Goal: Information Seeking & Learning: Learn about a topic

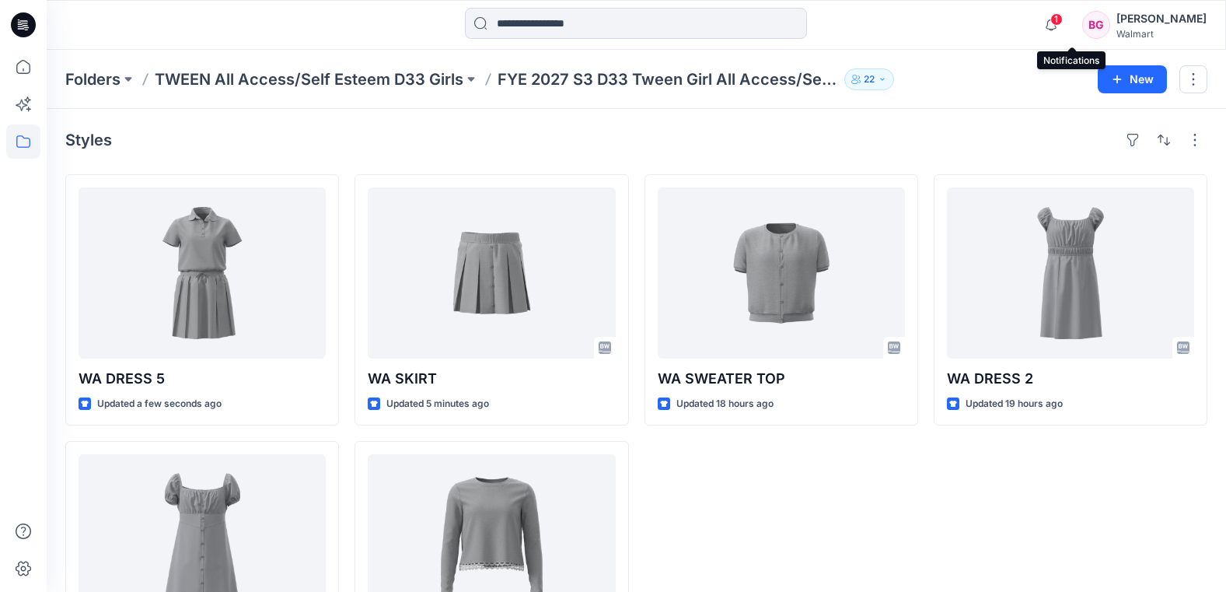
click at [1063, 23] on span "1" at bounding box center [1056, 19] width 12 height 12
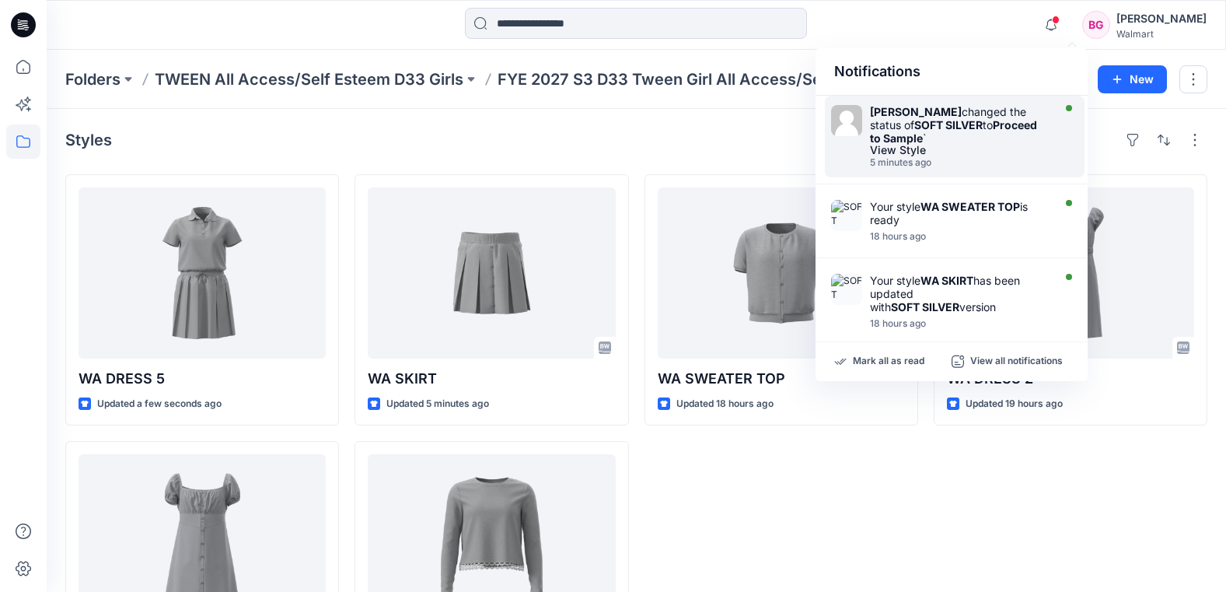
click at [978, 145] on div "View Style" at bounding box center [959, 150] width 179 height 11
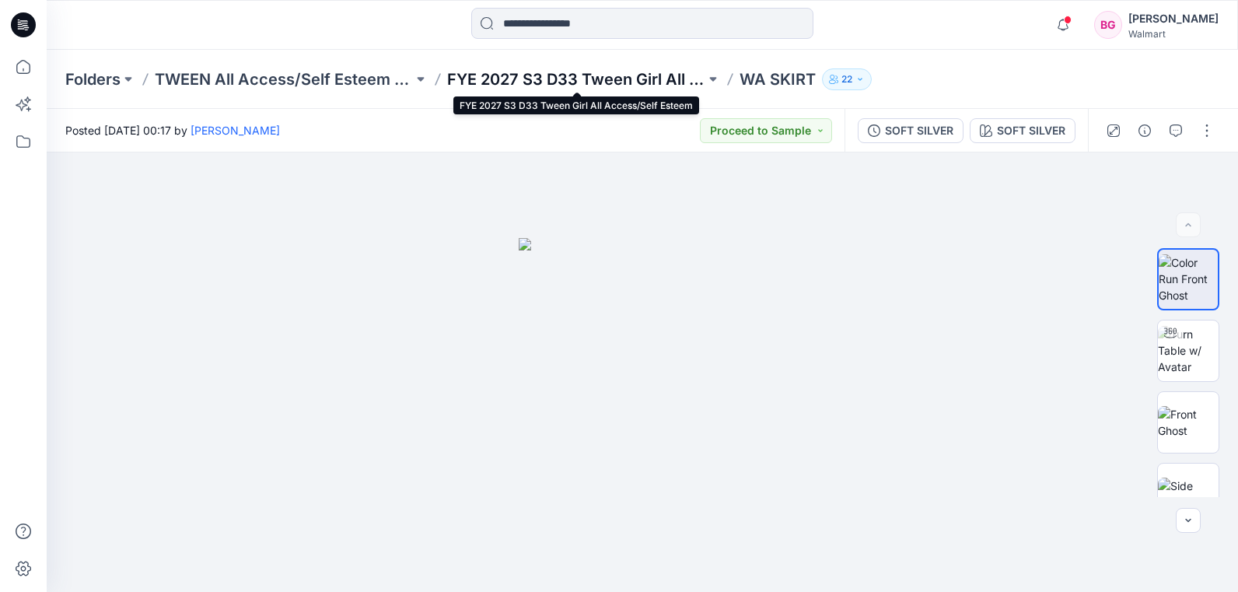
click at [658, 78] on p "FYE 2027 S3 D33 Tween Girl All Access/Self Esteem" at bounding box center [576, 79] width 258 height 22
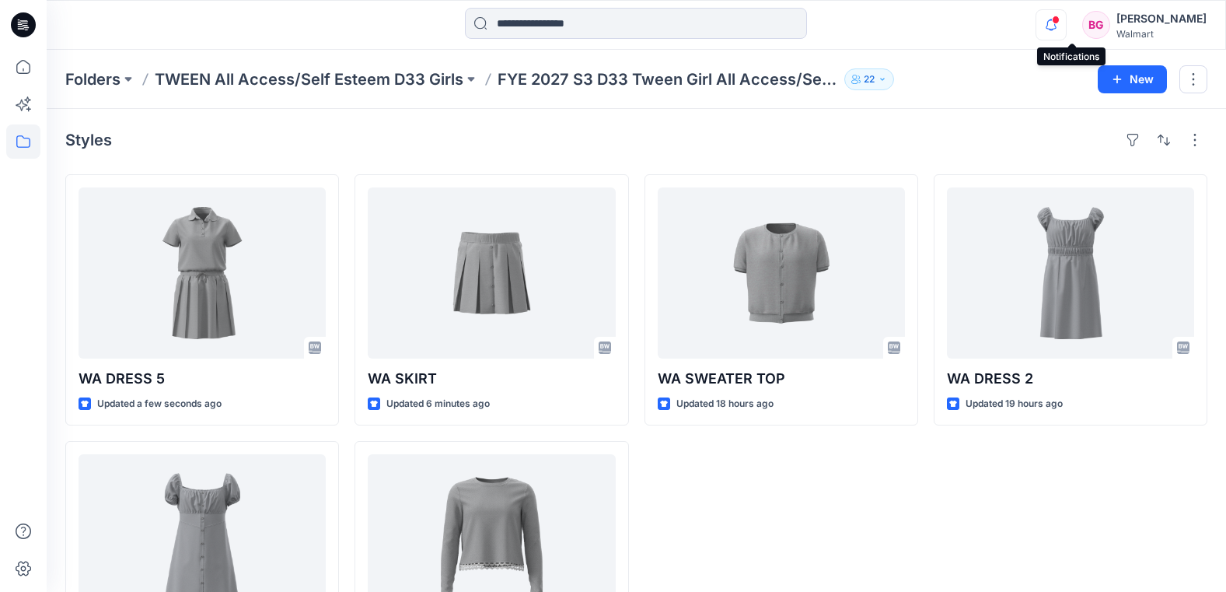
click at [1066, 25] on icon "button" at bounding box center [1051, 24] width 30 height 31
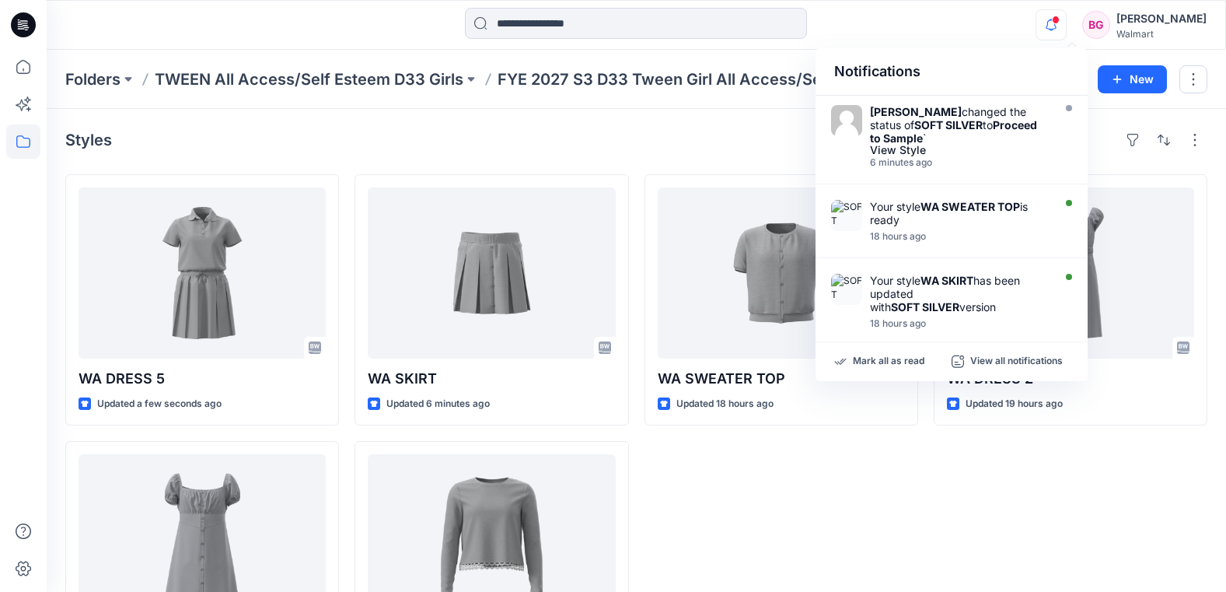
drag, startPoint x: 987, startPoint y: 23, endPoint x: 979, endPoint y: 19, distance: 8.7
click at [990, 22] on div "Notifications Alyssa Montalvo changed the status of SOFT SILVER to Proceed to S…" at bounding box center [636, 25] width 1178 height 34
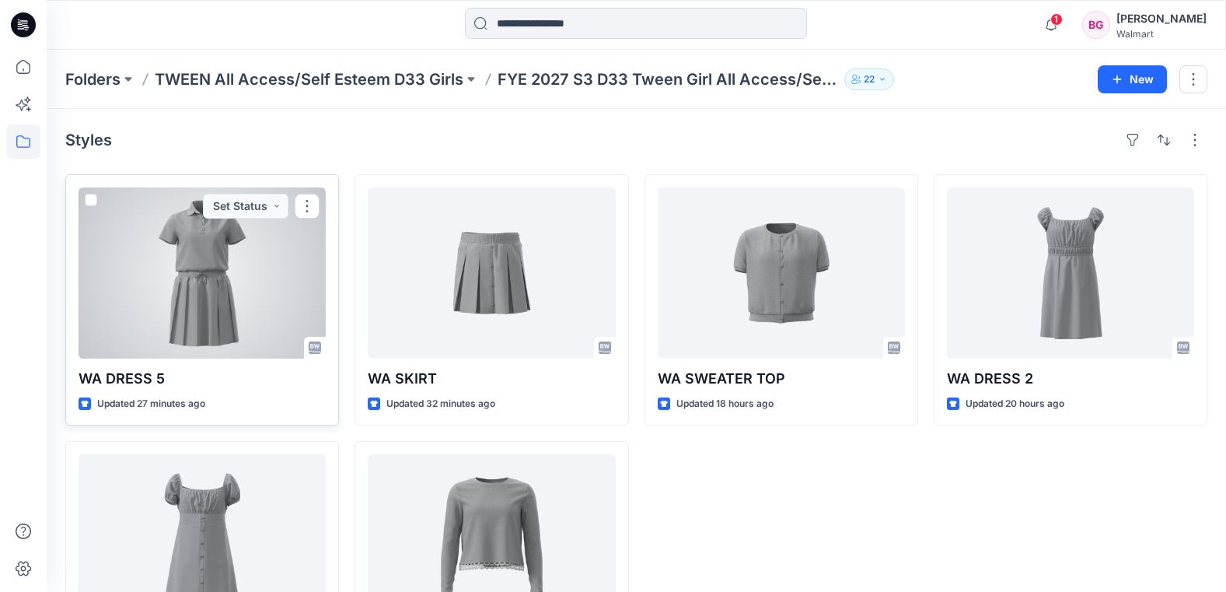
click at [244, 279] on div at bounding box center [202, 272] width 247 height 171
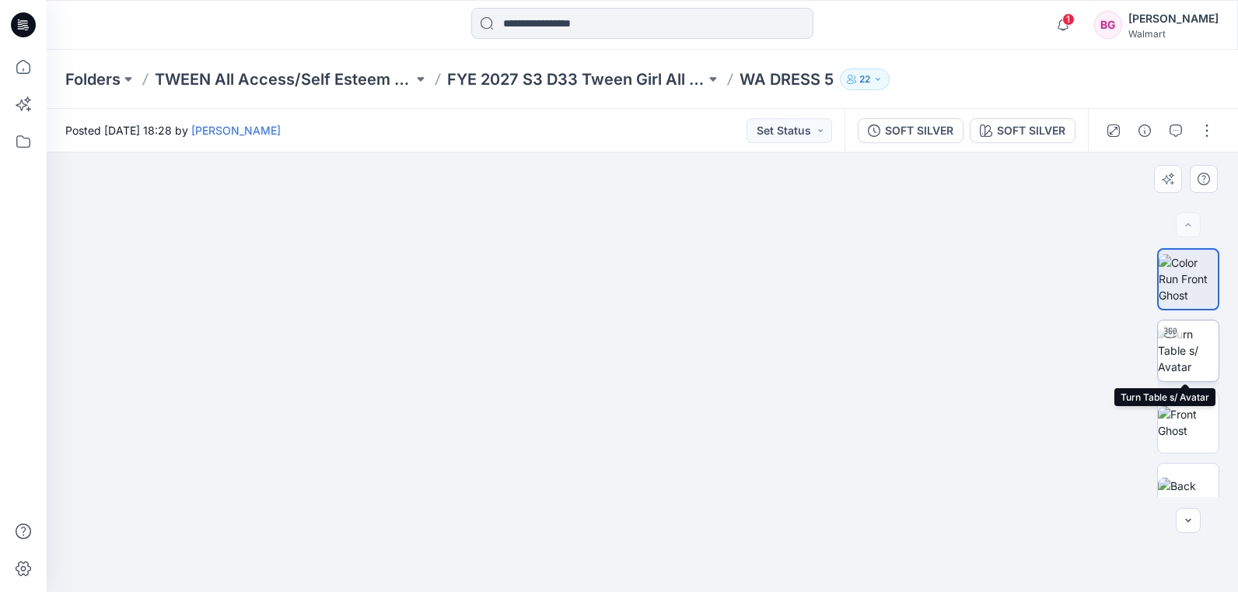
click at [1176, 340] on div at bounding box center [1169, 332] width 25 height 25
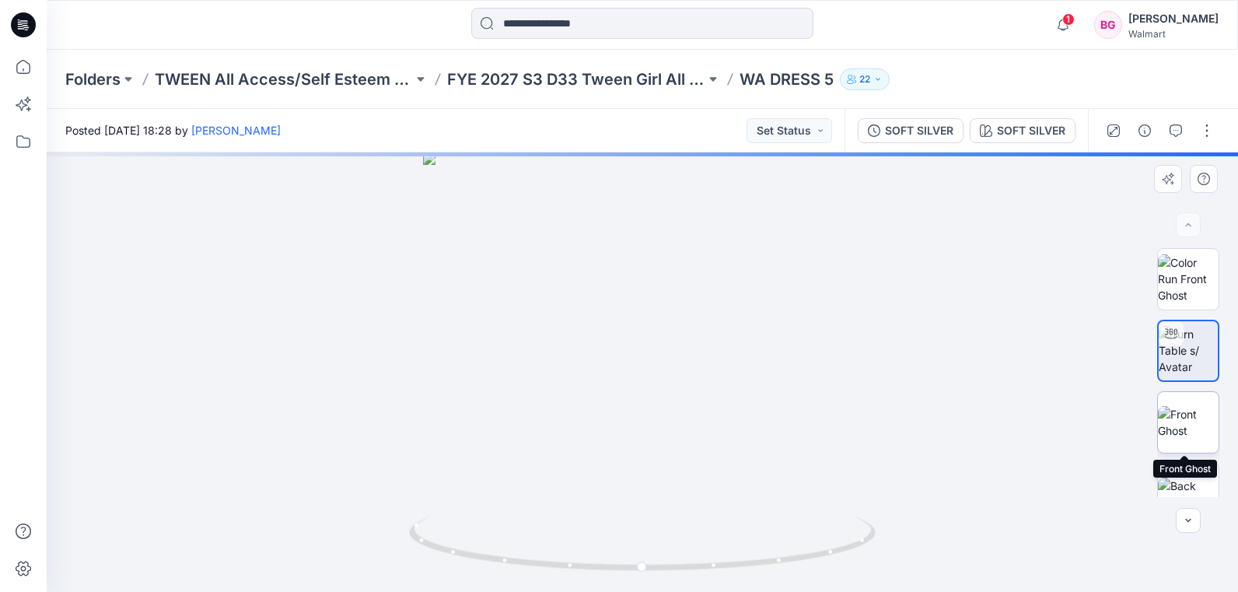
click at [1195, 406] on img at bounding box center [1187, 422] width 61 height 33
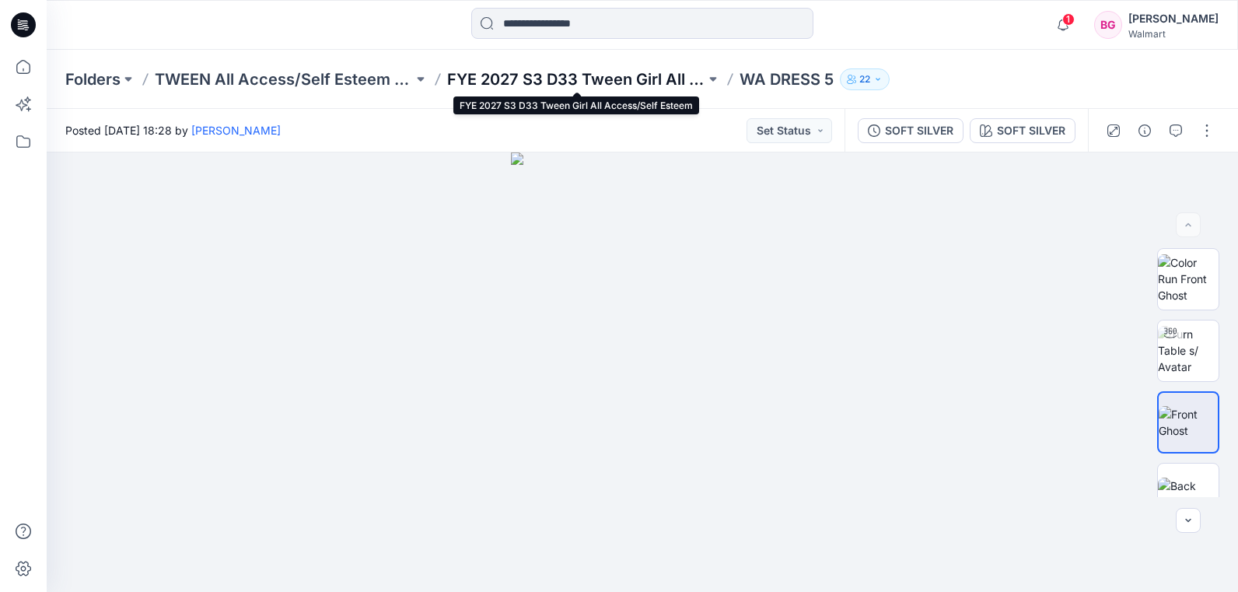
click at [623, 83] on p "FYE 2027 S3 D33 Tween Girl All Access/Self Esteem" at bounding box center [576, 79] width 258 height 22
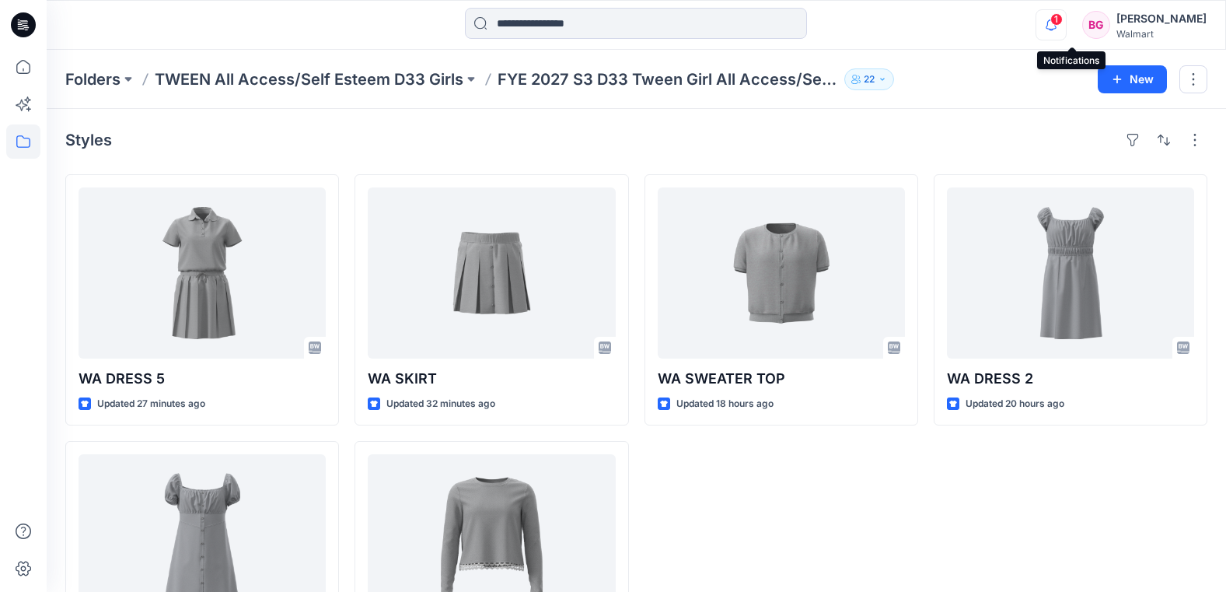
click at [1060, 22] on div "1" at bounding box center [1047, 15] width 25 height 12
